Goal: Entertainment & Leisure: Consume media (video, audio)

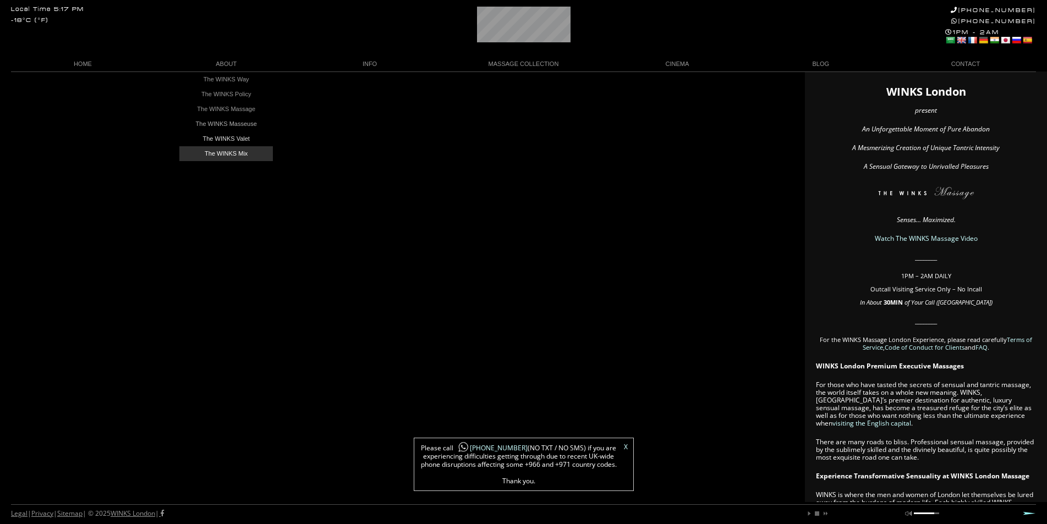
click at [219, 153] on link "The WINKS Mix" at bounding box center [225, 153] width 93 height 15
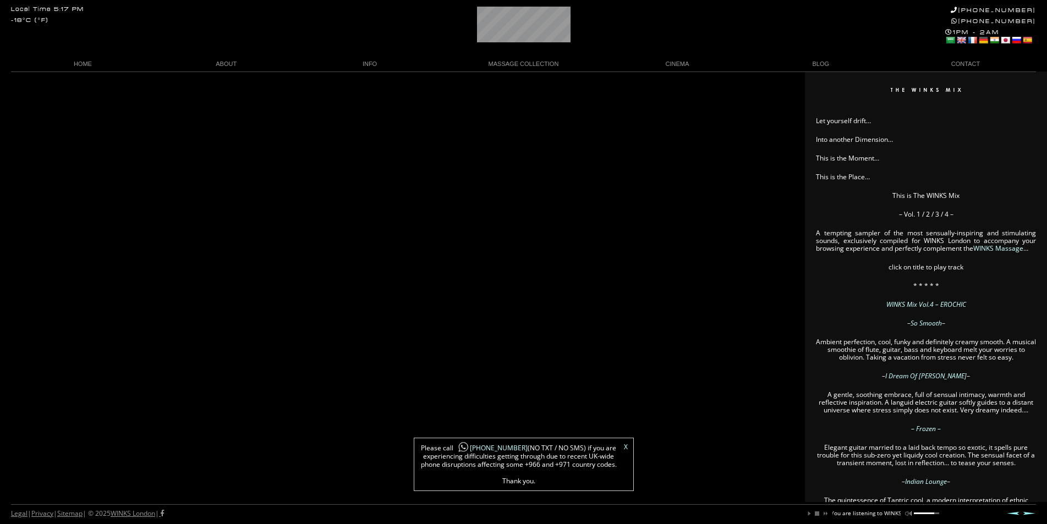
click at [625, 447] on link "X" at bounding box center [626, 447] width 4 height 7
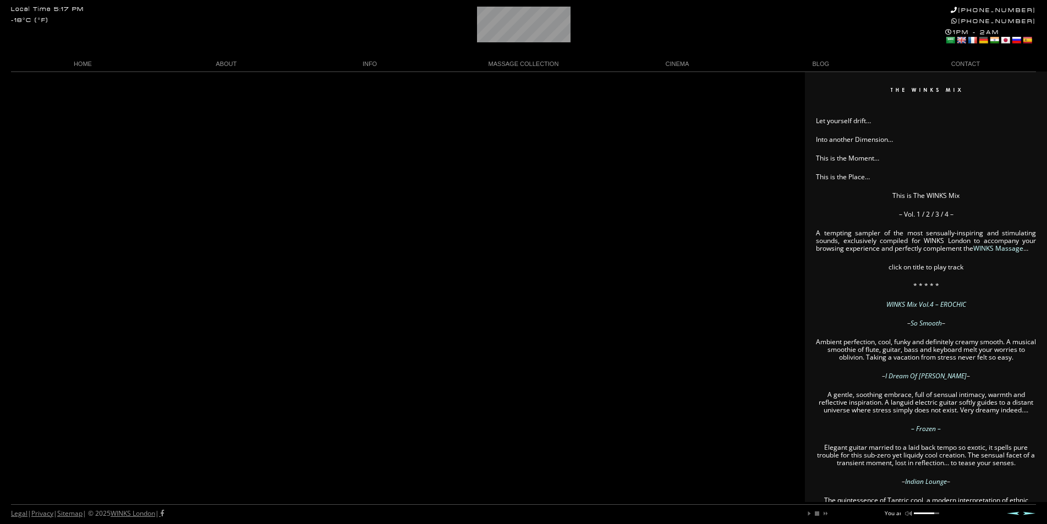
click at [939, 514] on div "play pause stop next mute unmute You are listening to WINKS Mix Vol. 3 ..... RI…" at bounding box center [869, 511] width 139 height 12
drag, startPoint x: 927, startPoint y: 511, endPoint x: 938, endPoint y: 511, distance: 11.0
click at [938, 511] on div "play pause stop next mute unmute You are listening to WINKS Mix Vol. 3 ..... RI…" at bounding box center [869, 511] width 139 height 12
click at [938, 513] on div at bounding box center [925, 514] width 25 height 2
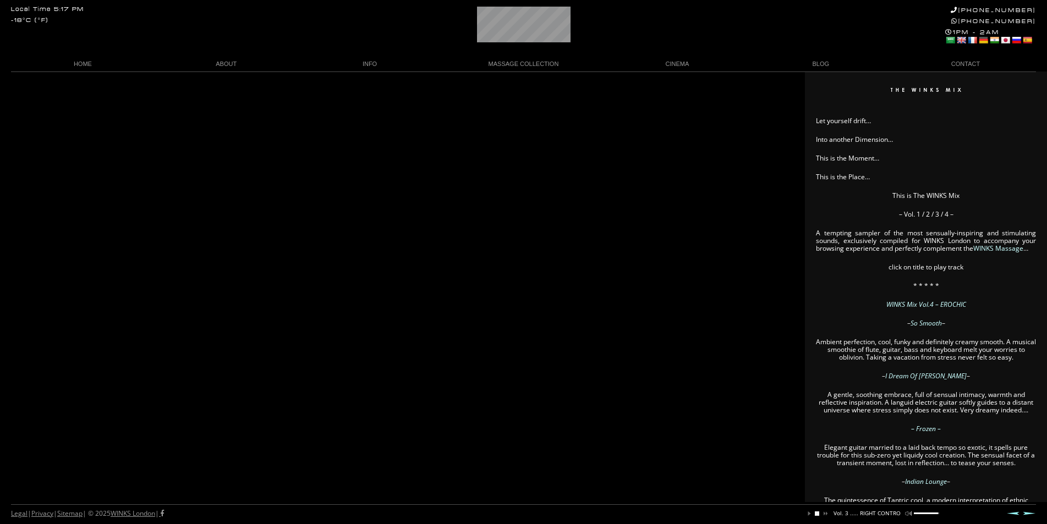
click at [816, 515] on link "stop" at bounding box center [816, 513] width 7 height 7
click at [825, 512] on link "next" at bounding box center [824, 513] width 7 height 7
click at [668, 80] on link "WINKS Massage Video" at bounding box center [676, 79] width 93 height 15
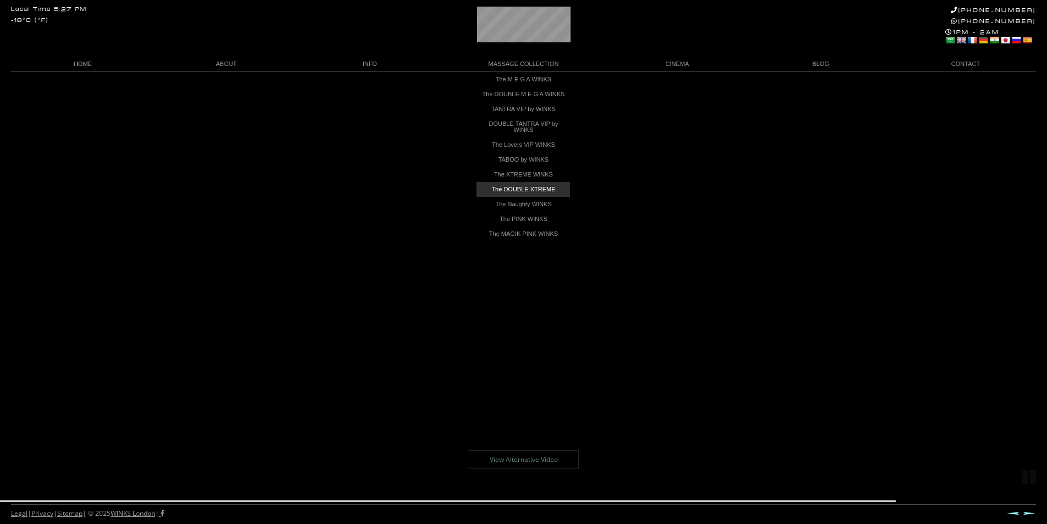
click at [515, 197] on link "The DOUBLE XTREME" at bounding box center [522, 189] width 93 height 15
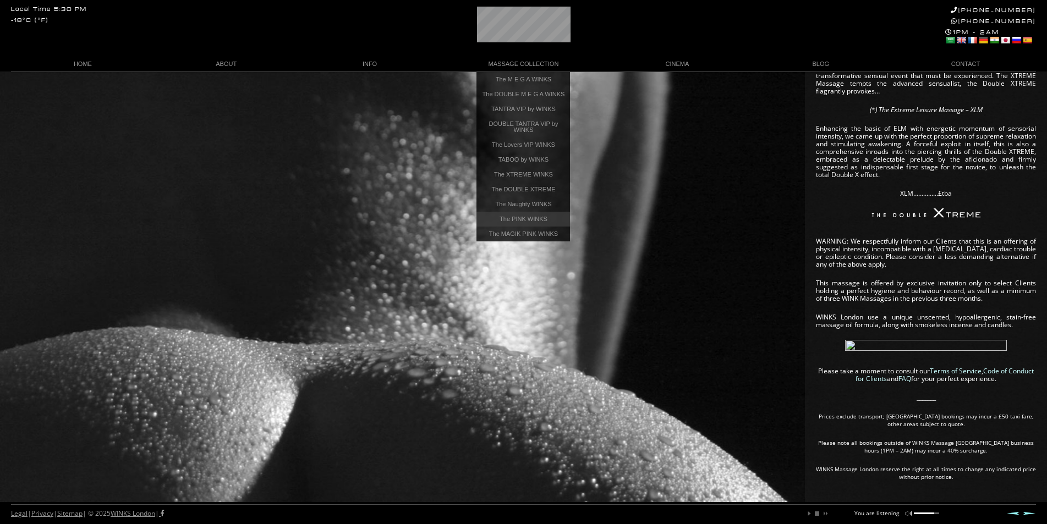
click at [517, 227] on link "The PINK WINKS" at bounding box center [522, 219] width 93 height 15
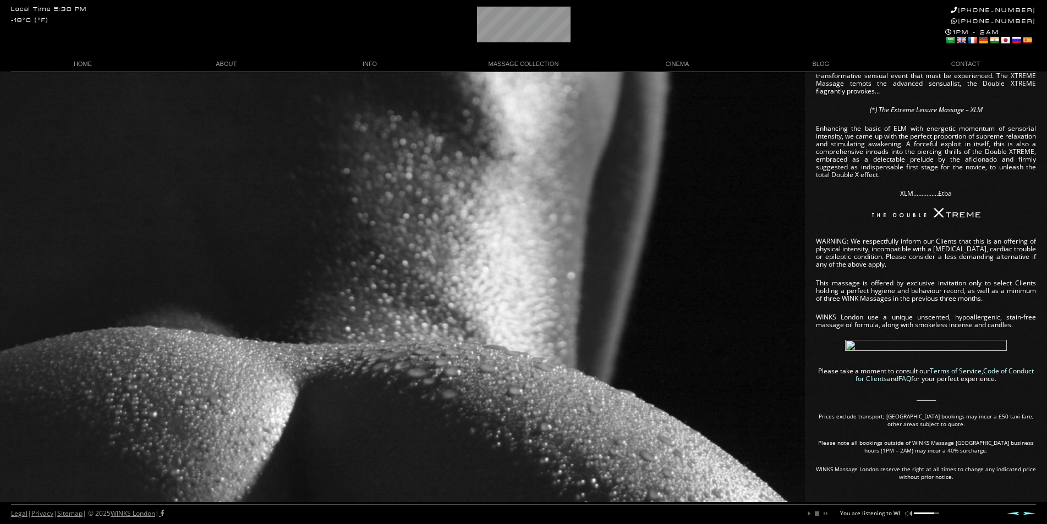
scroll to position [0, 62]
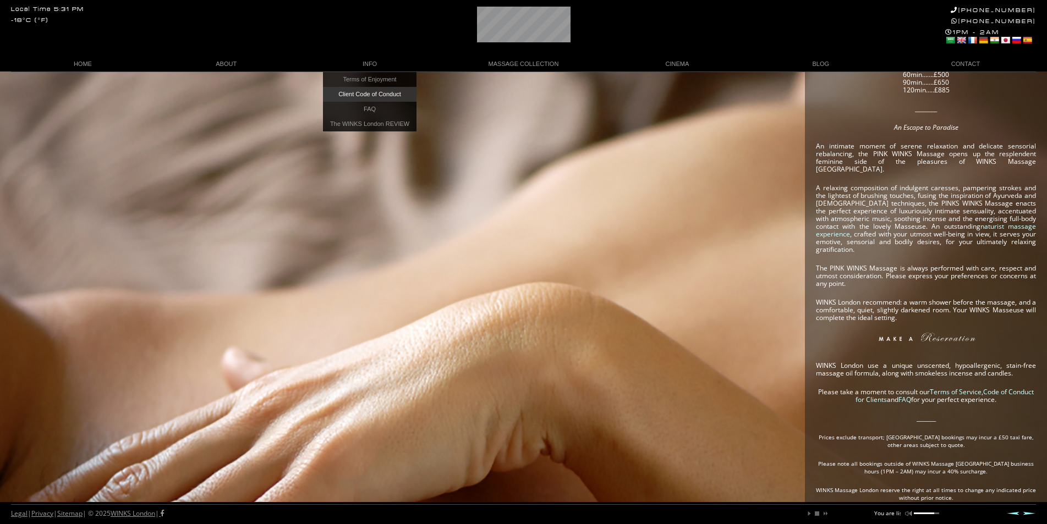
click at [369, 97] on link "Client Code of Conduct" at bounding box center [369, 94] width 93 height 15
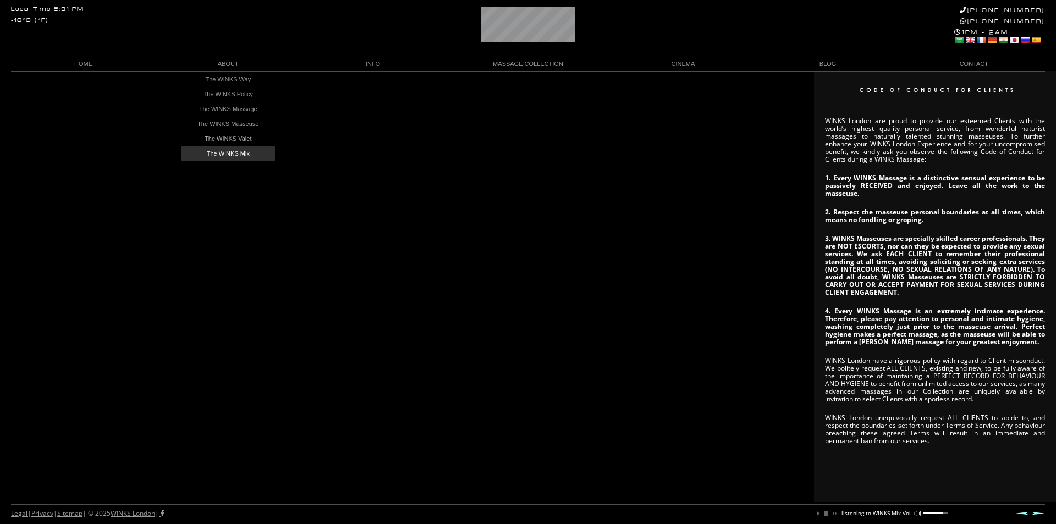
click at [226, 151] on link "The WINKS Mix" at bounding box center [227, 153] width 93 height 15
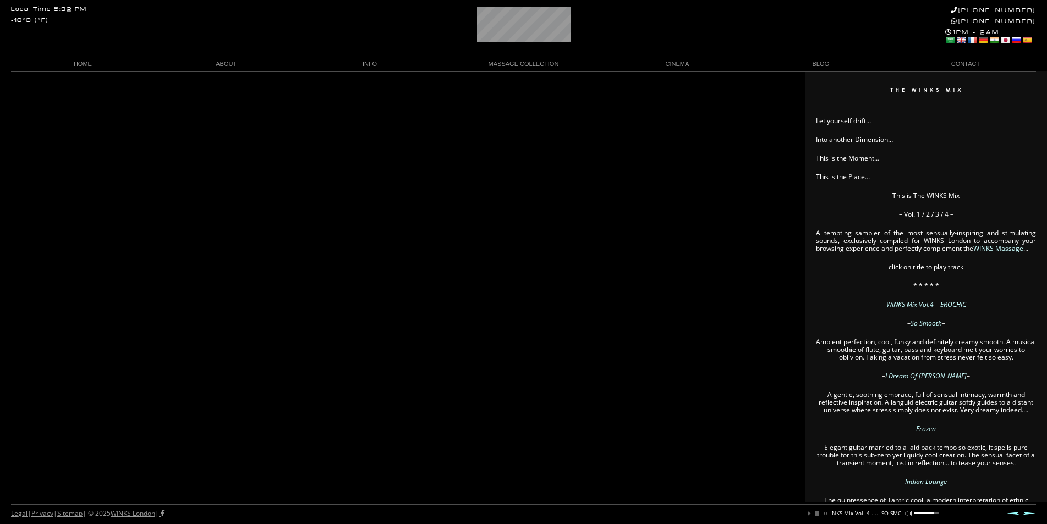
click at [1018, 514] on link "Prev" at bounding box center [1012, 513] width 13 height 4
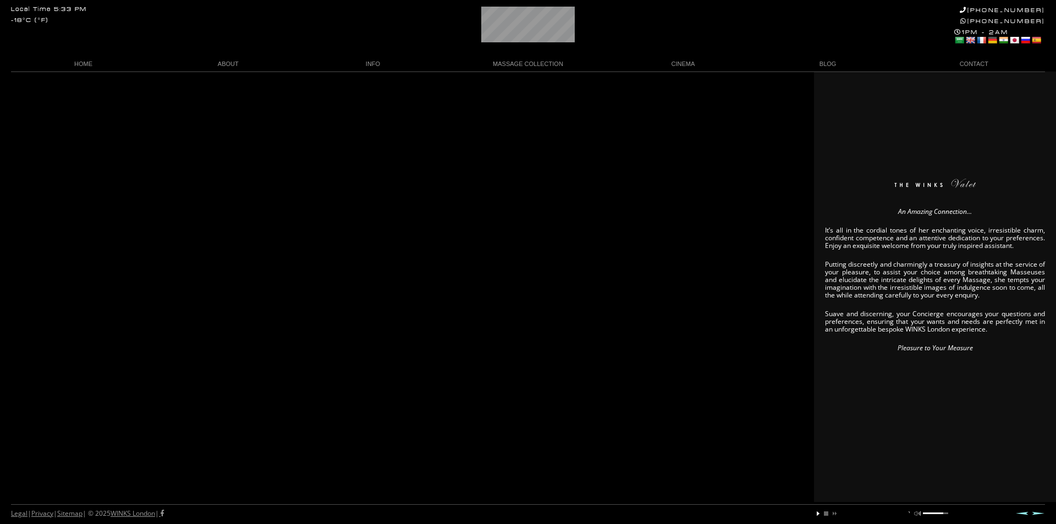
click at [819, 514] on link "play" at bounding box center [818, 513] width 7 height 7
click at [824, 514] on link "stop" at bounding box center [826, 513] width 7 height 7
click at [836, 511] on link "next" at bounding box center [833, 513] width 7 height 7
drag, startPoint x: 929, startPoint y: 513, endPoint x: 950, endPoint y: 511, distance: 21.0
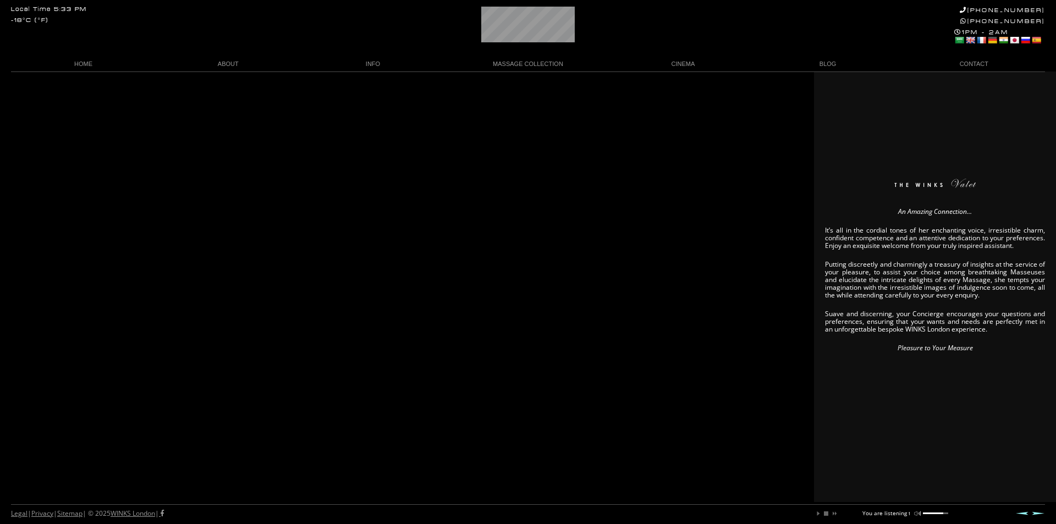
click at [950, 511] on div "Legal | Privacy | Sitemap | © 2025 WINKS London | play pause stop next mute unm…" at bounding box center [528, 514] width 1034 height 20
click at [949, 511] on div "Legal | Privacy | Sitemap | © 2025 WINKS London | play pause stop next mute unm…" at bounding box center [528, 514] width 1034 height 20
click at [549, 383] on div "An Amazing Connection… It’s all in the cordial tones of her enchanting voice, i…" at bounding box center [528, 286] width 1056 height 431
click at [1021, 513] on link "Prev" at bounding box center [1021, 513] width 13 height 4
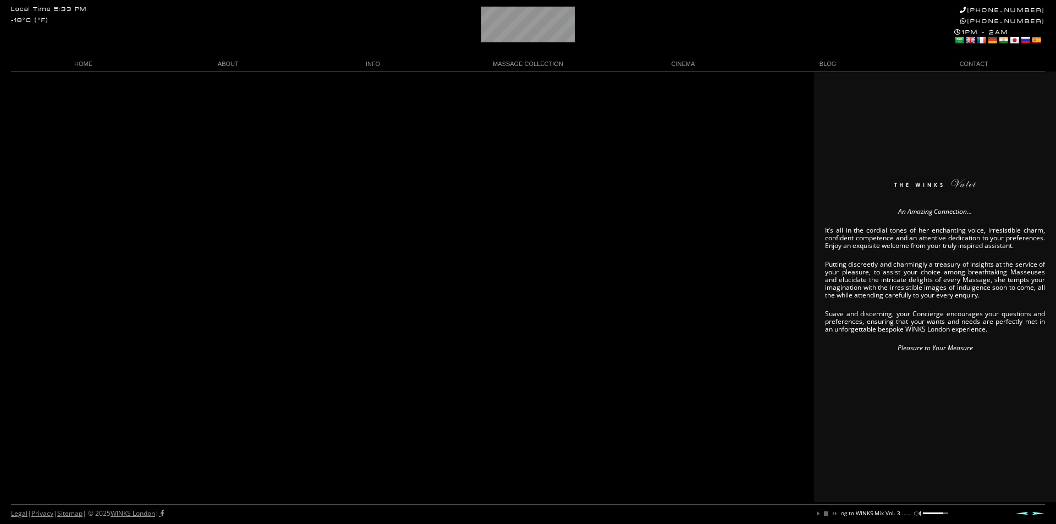
scroll to position [0, 110]
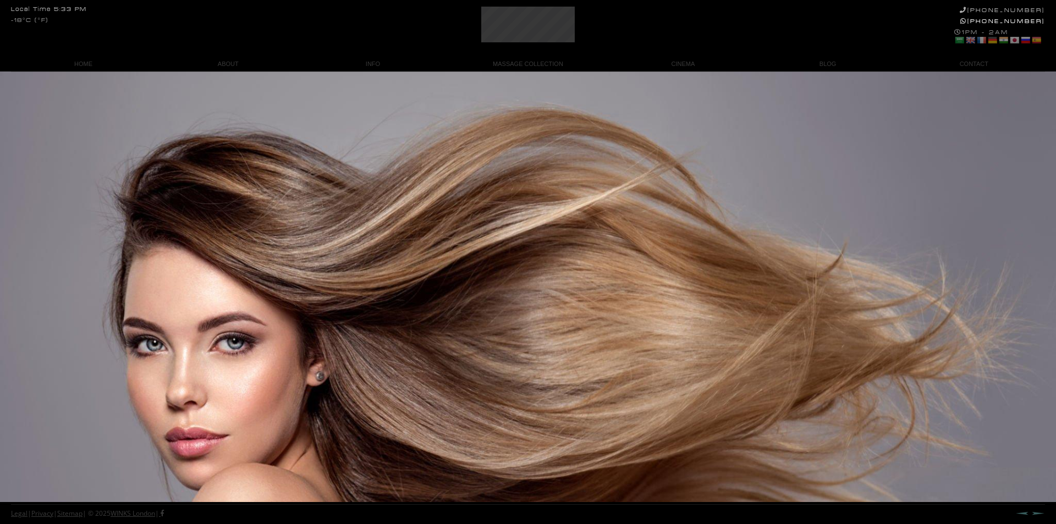
click at [1021, 512] on link "Prev" at bounding box center [1021, 513] width 13 height 4
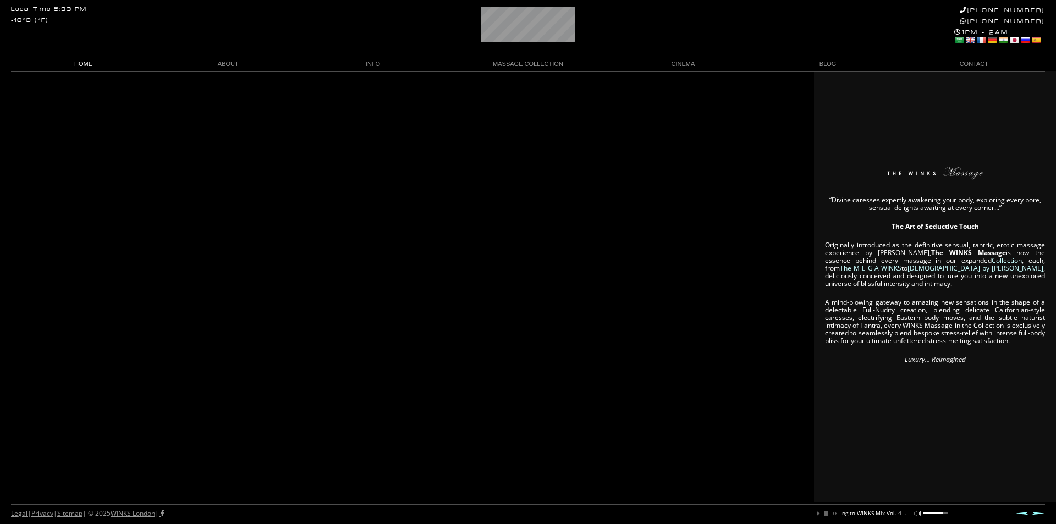
click at [81, 64] on link "HOME" at bounding box center [83, 64] width 145 height 15
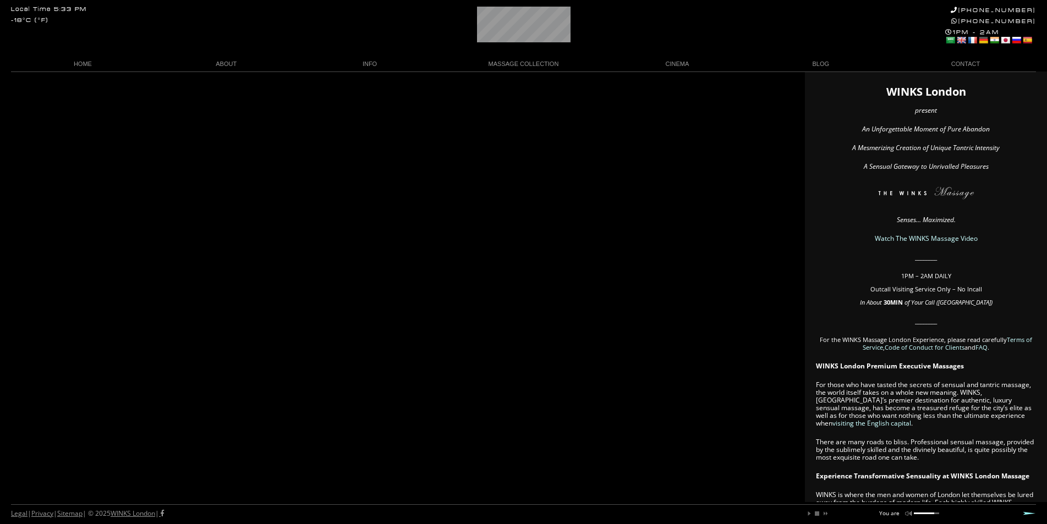
click at [938, 512] on div "play pause stop next mute unmute You are listening to WINKS Mix Vol. 1 ..... MI…" at bounding box center [869, 511] width 139 height 12
drag, startPoint x: 928, startPoint y: 510, endPoint x: 951, endPoint y: 510, distance: 22.5
click at [951, 510] on div "Legal | Privacy | Sitemap | © 2025 WINKS London | play pause stop next mute unm…" at bounding box center [523, 514] width 1025 height 20
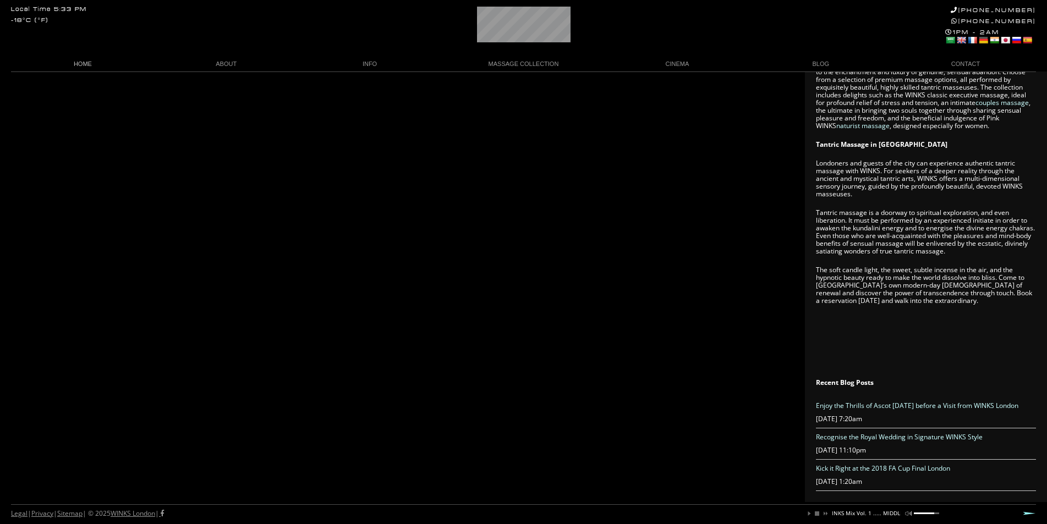
click at [80, 68] on link "HOME" at bounding box center [83, 64] width 144 height 15
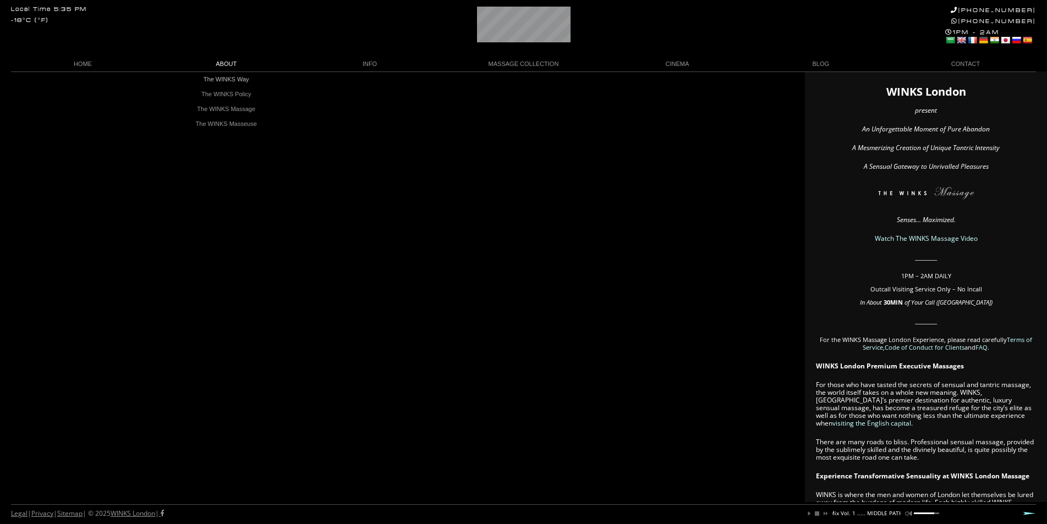
click at [223, 60] on link "ABOUT" at bounding box center [227, 64] width 144 height 15
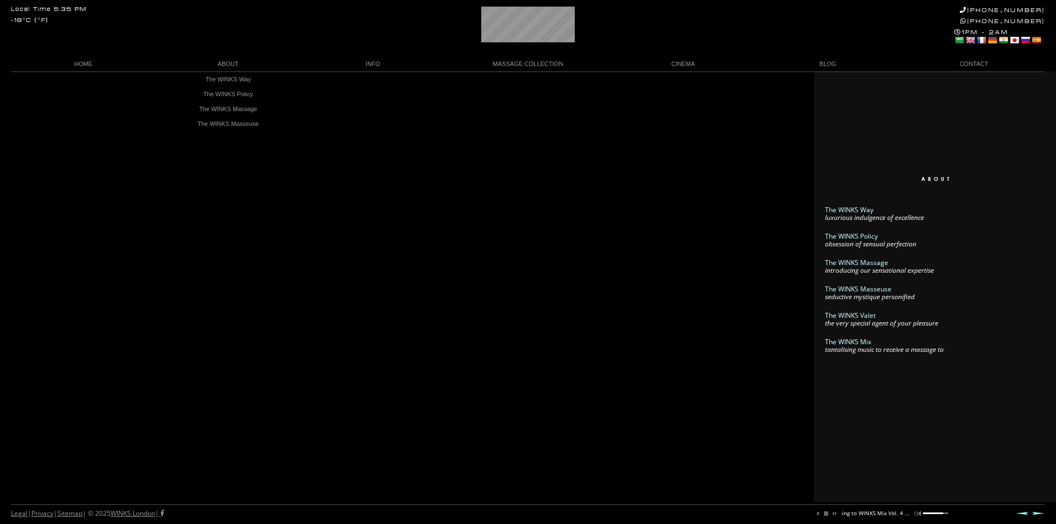
click at [225, 62] on link "ABOUT" at bounding box center [228, 64] width 145 height 15
click at [223, 152] on link "The WINKS Mix" at bounding box center [227, 153] width 93 height 15
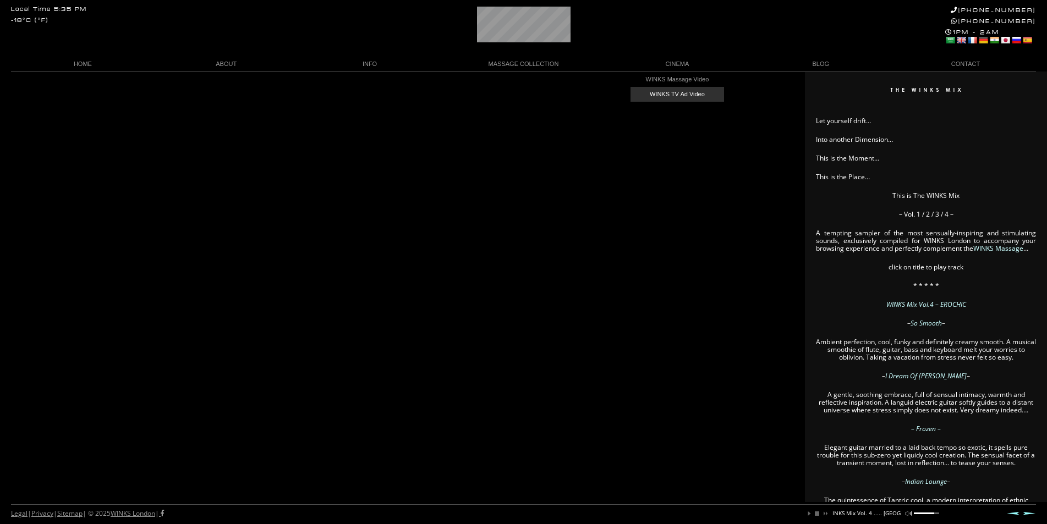
click at [667, 96] on link "WINKS TV Ad Video" at bounding box center [676, 94] width 93 height 15
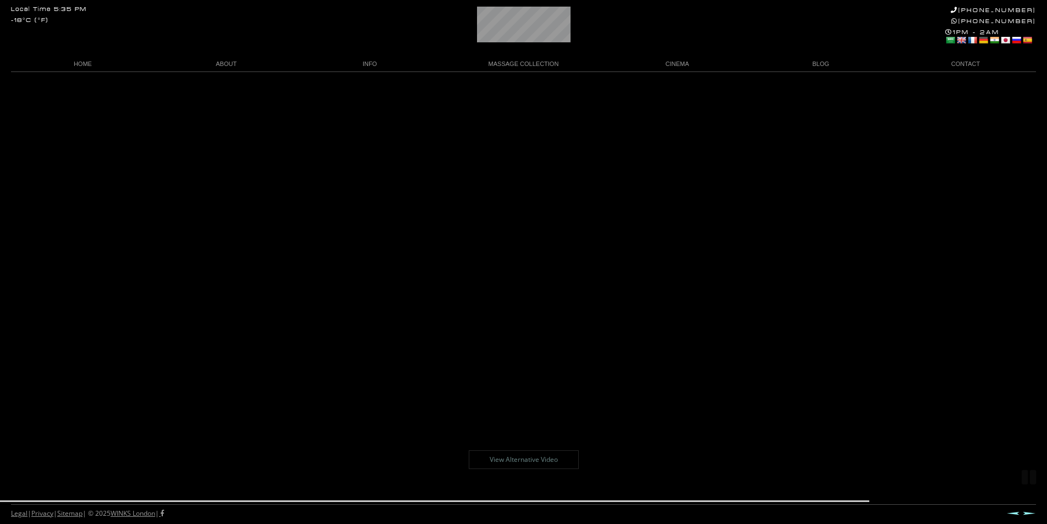
click at [508, 460] on link "View Alternative Video" at bounding box center [524, 459] width 110 height 19
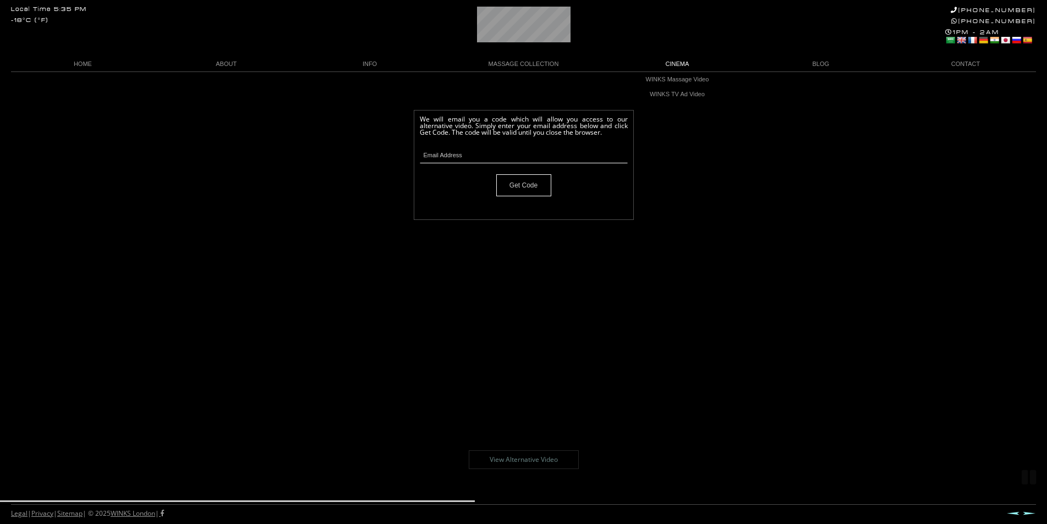
click at [677, 59] on link "CINEMA" at bounding box center [677, 64] width 144 height 15
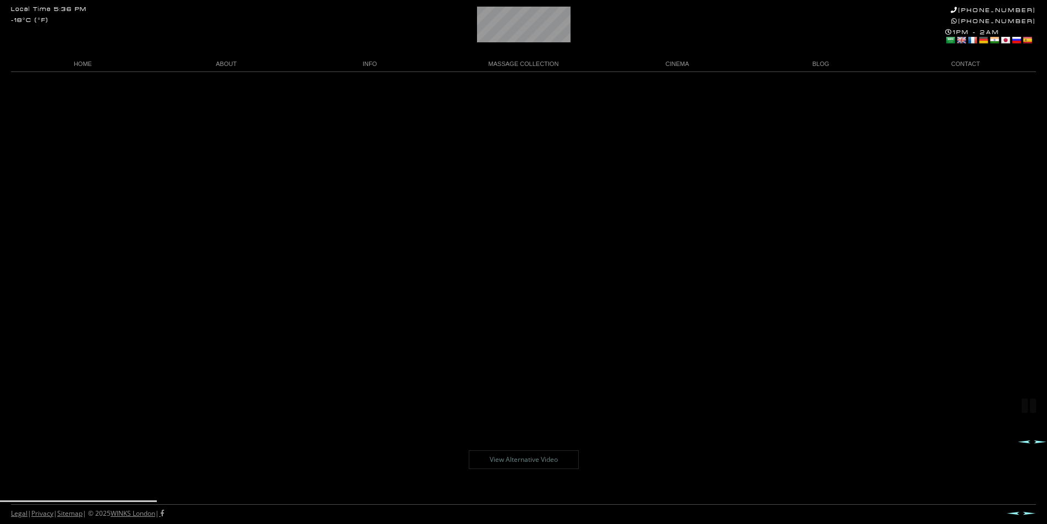
scroll to position [16, 0]
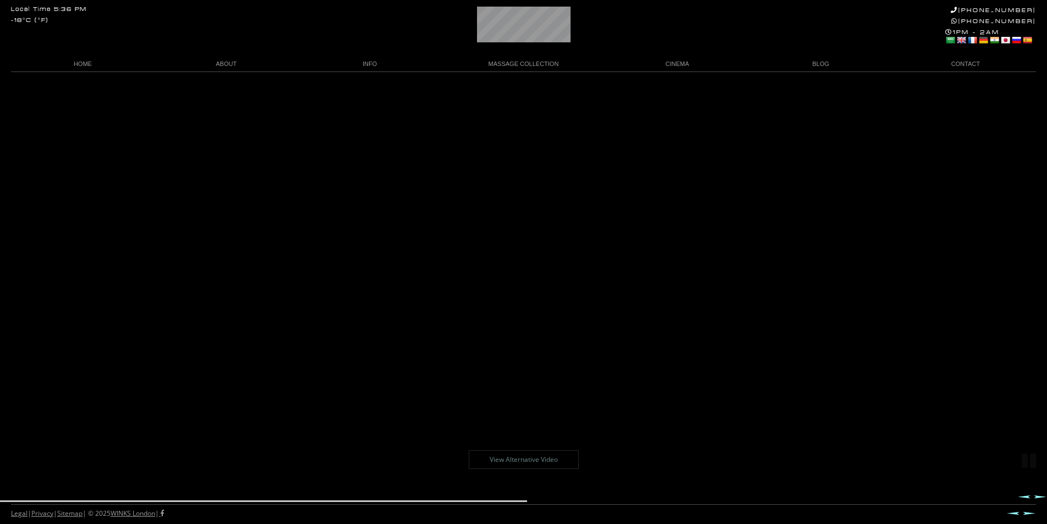
click at [544, 461] on link "View Alternative Video" at bounding box center [524, 459] width 110 height 19
